Goal: Task Accomplishment & Management: Use online tool/utility

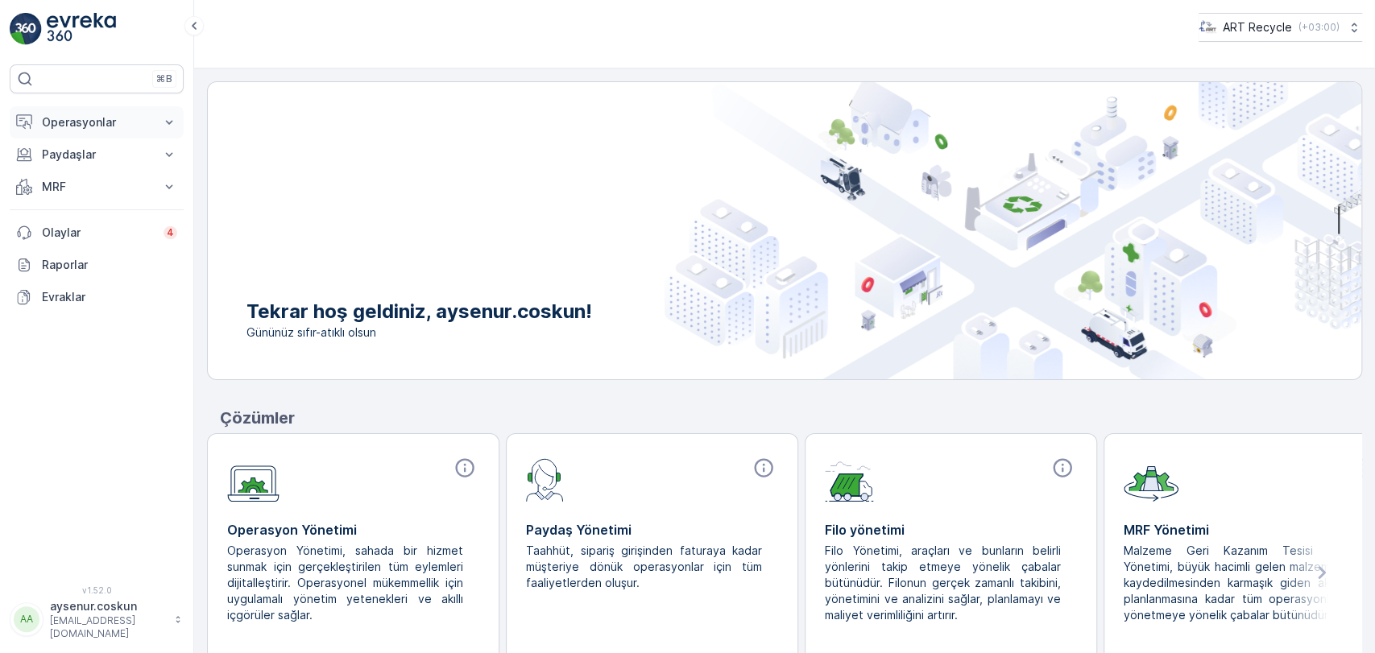
click at [95, 112] on button "Operasyonlar" at bounding box center [97, 122] width 174 height 32
click at [121, 193] on p "Rotalar & Görevler" at bounding box center [91, 195] width 100 height 16
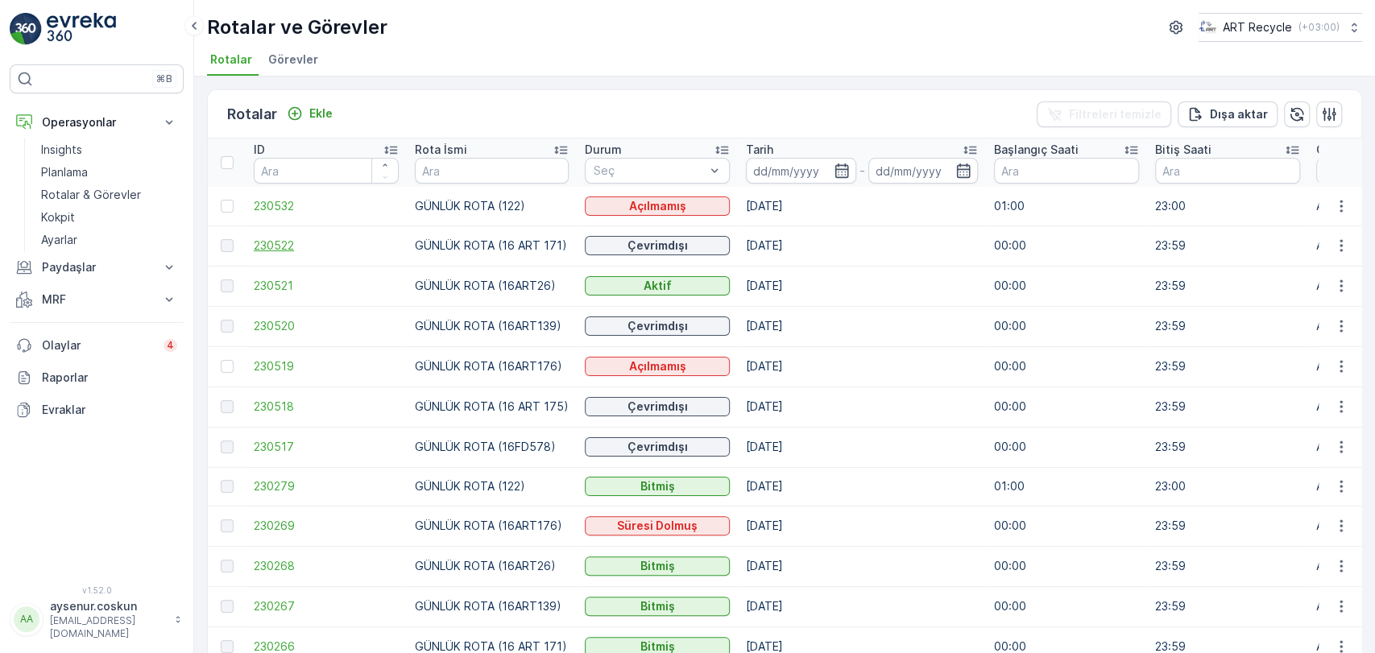
click at [287, 245] on span "230522" at bounding box center [326, 246] width 145 height 16
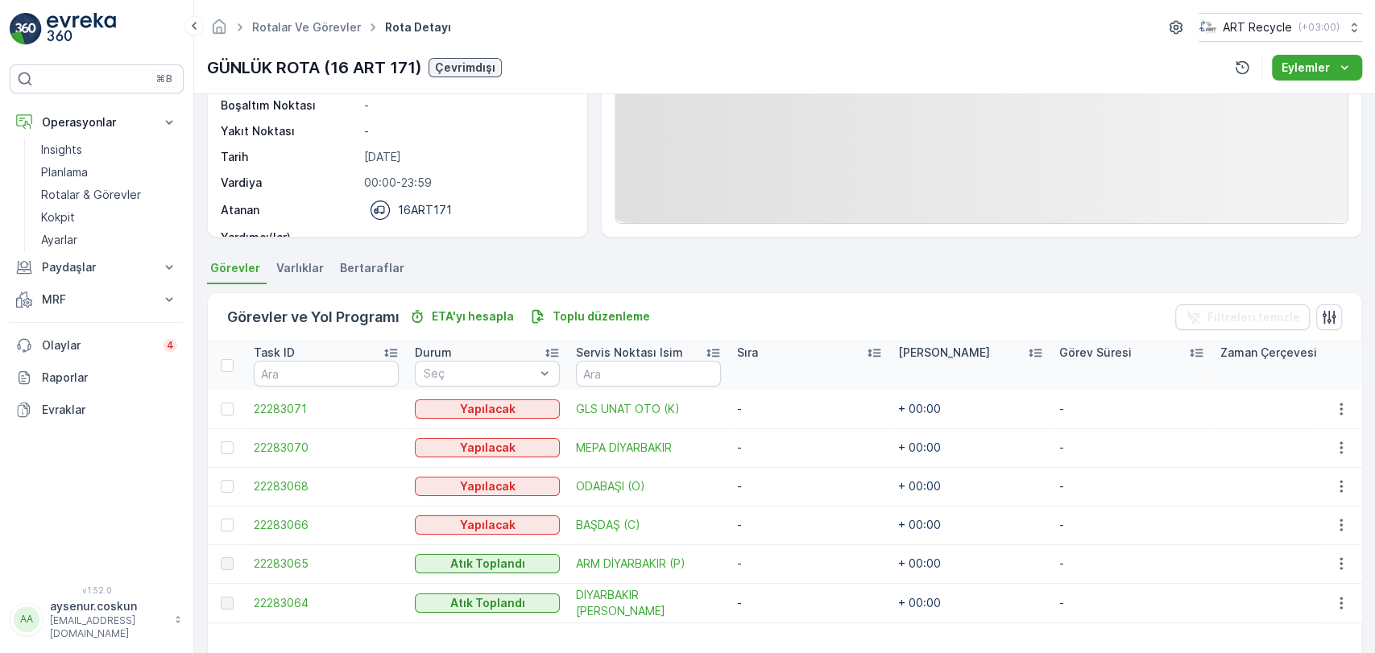
scroll to position [341, 0]
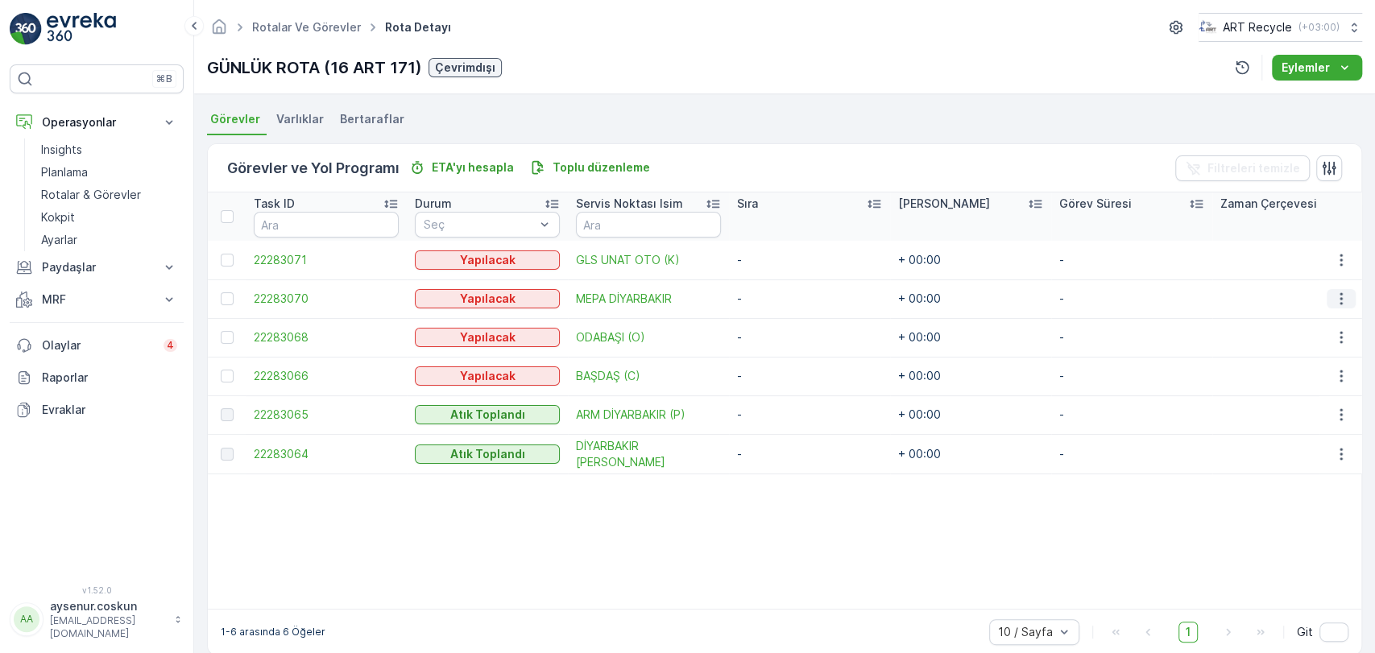
click at [1333, 293] on icon "button" at bounding box center [1341, 299] width 16 height 16
click at [1270, 383] on span "Rotadan kaldır" at bounding box center [1278, 391] width 77 height 16
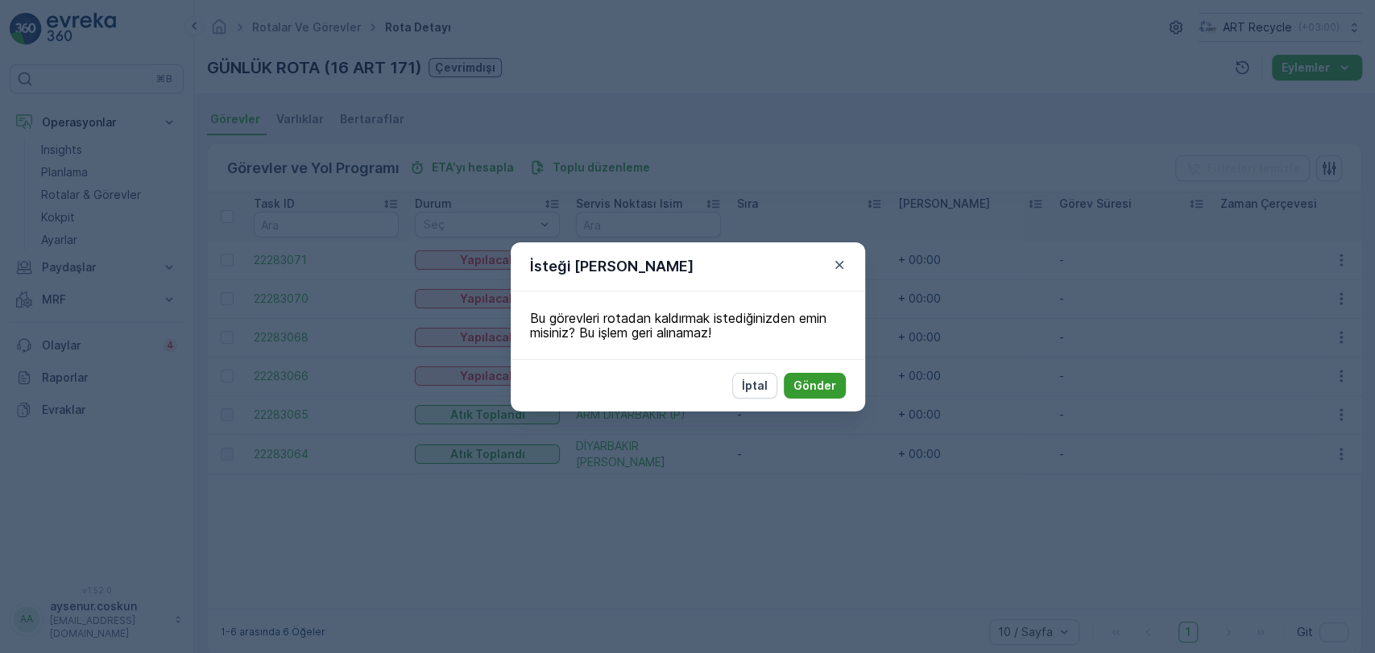
click at [831, 390] on p "Gönder" at bounding box center [815, 386] width 43 height 16
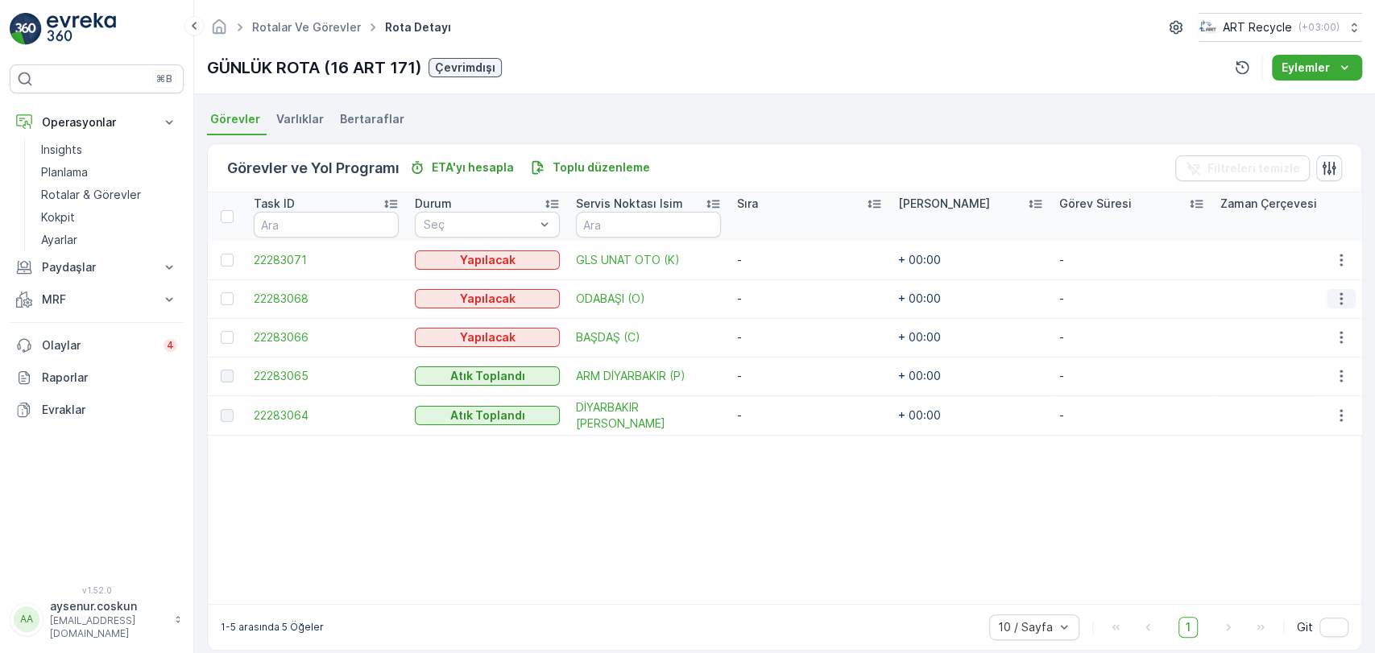
click at [1333, 296] on icon "button" at bounding box center [1341, 299] width 16 height 16
click at [1295, 388] on span "Rotadan kaldır" at bounding box center [1278, 391] width 77 height 16
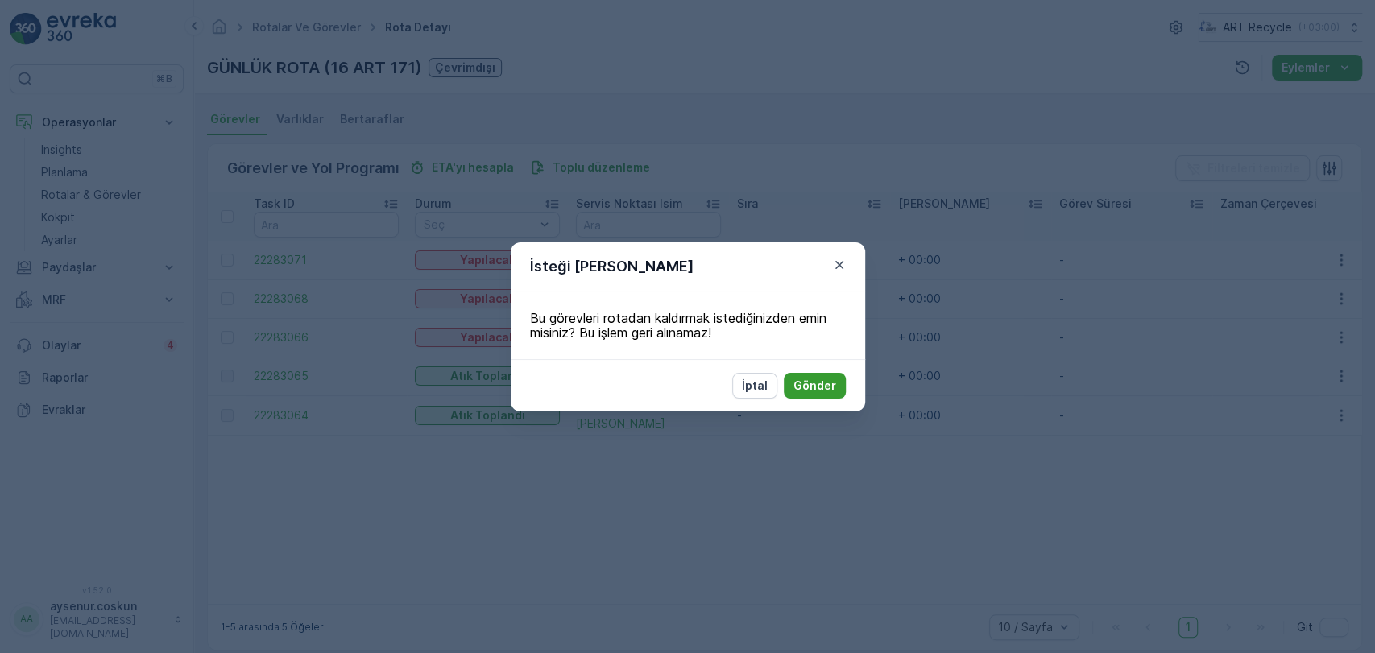
click at [819, 390] on p "Gönder" at bounding box center [815, 386] width 43 height 16
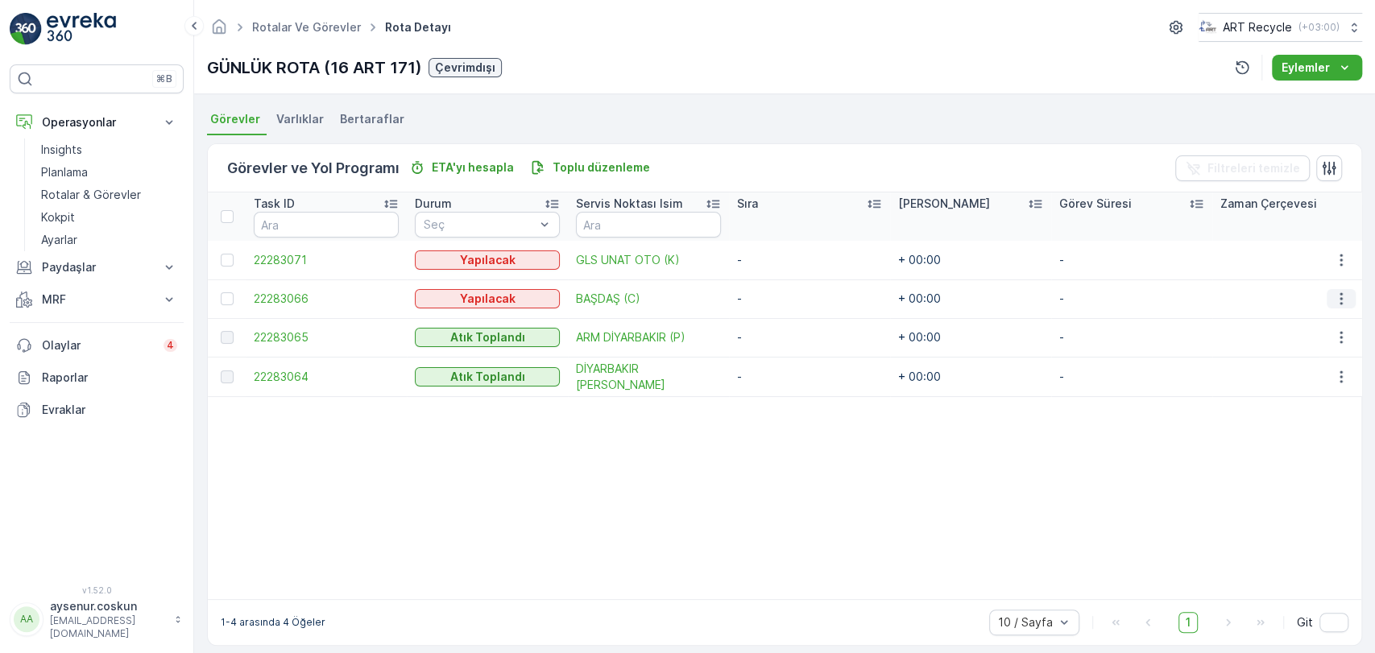
click at [1341, 297] on icon "button" at bounding box center [1341, 299] width 16 height 16
click at [1289, 390] on span "Rotadan kaldır" at bounding box center [1278, 391] width 77 height 16
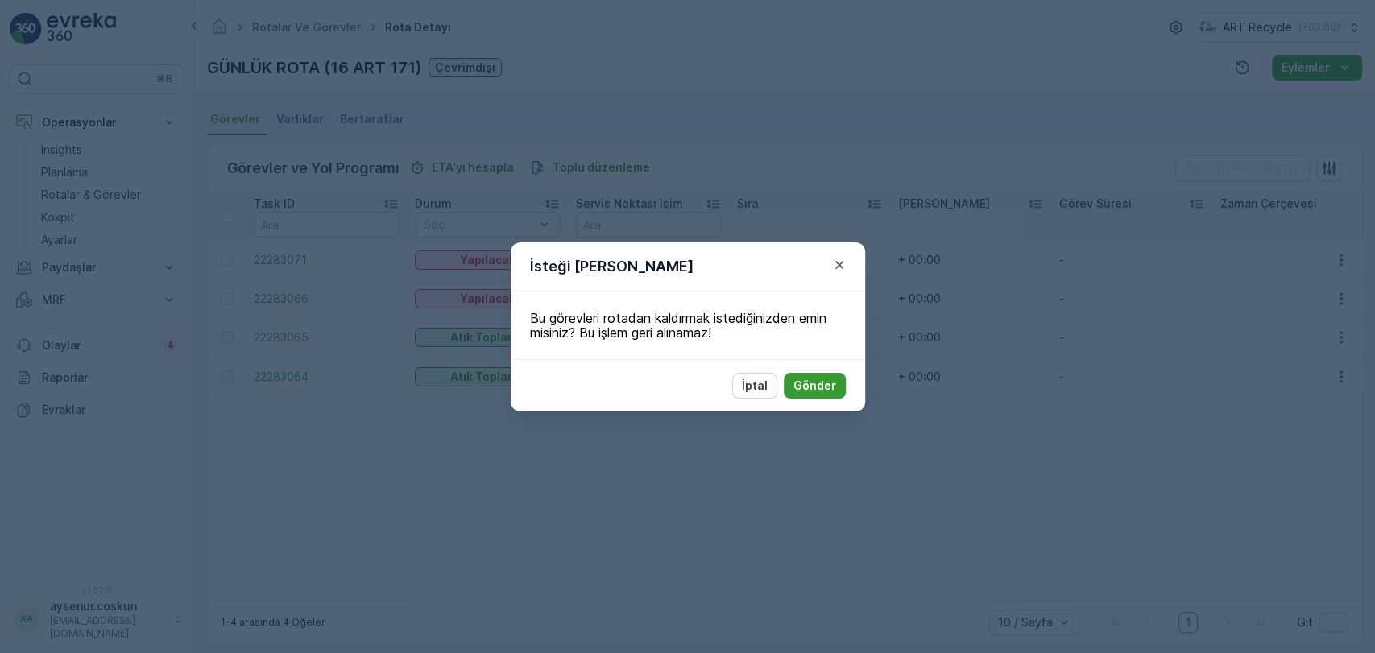
click at [812, 388] on p "Gönder" at bounding box center [815, 386] width 43 height 16
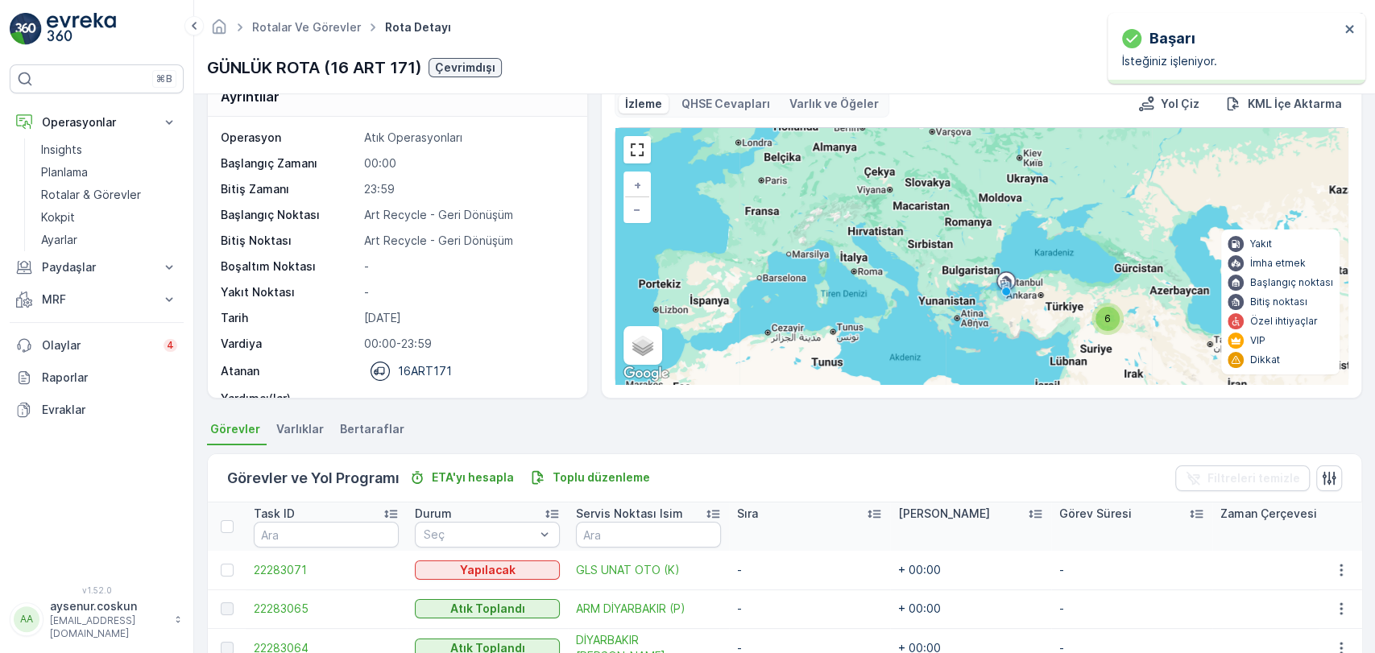
scroll to position [0, 0]
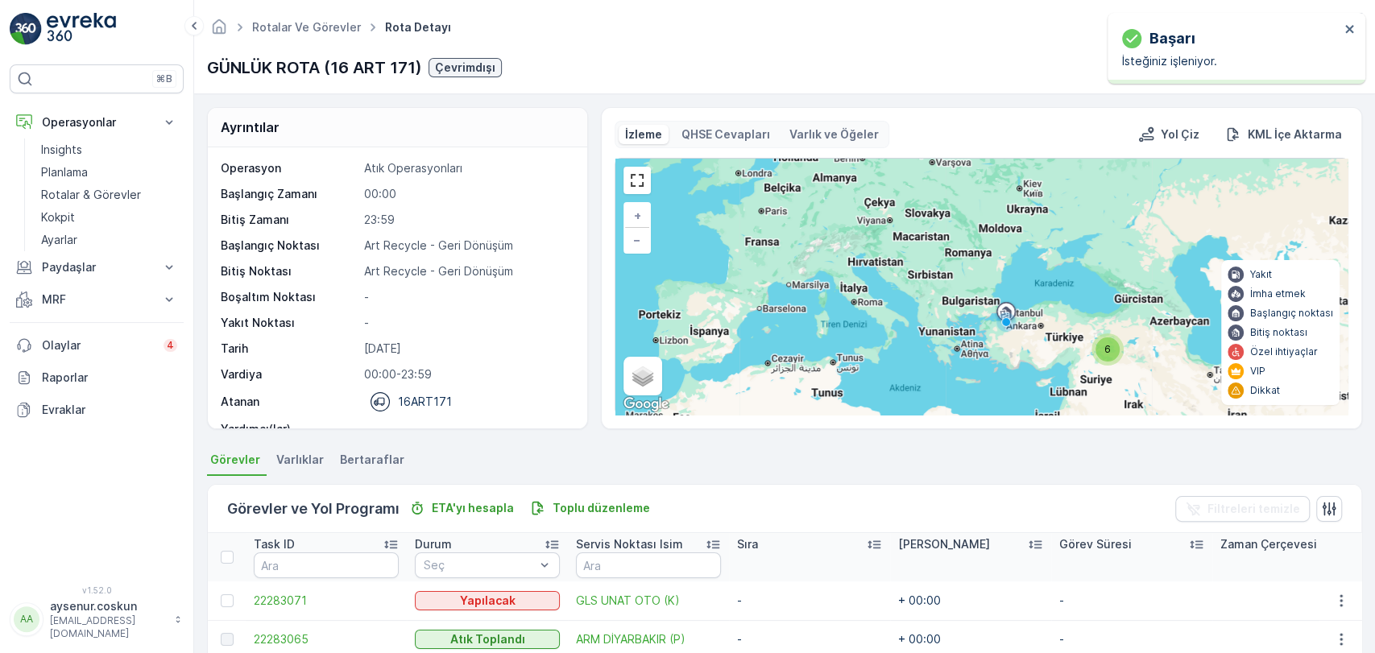
click at [81, 50] on div "⌘B Operasyonlar Insights Planlama Rotalar & Görevler Kokpit Ayarlar Paydaşlar R…" at bounding box center [97, 326] width 194 height 653
click at [93, 24] on img at bounding box center [81, 29] width 69 height 32
